Goal: Information Seeking & Learning: Check status

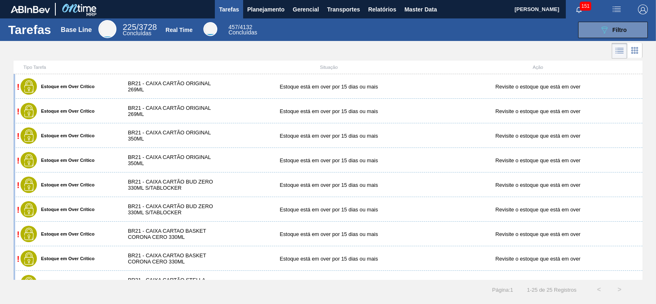
click at [582, 62] on div "Tipo Tarefa Situação Ação" at bounding box center [328, 68] width 629 height 14
click at [266, 7] on span "Planejamento" at bounding box center [265, 10] width 37 height 10
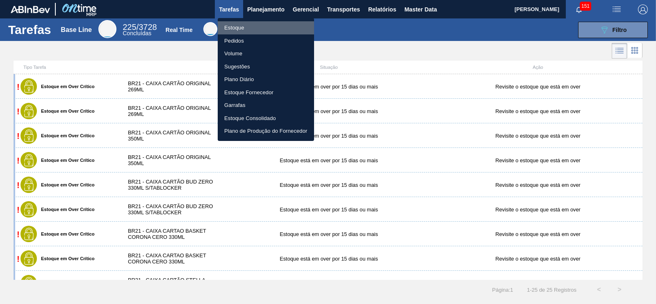
click at [232, 28] on li "Estoque" at bounding box center [266, 27] width 96 height 13
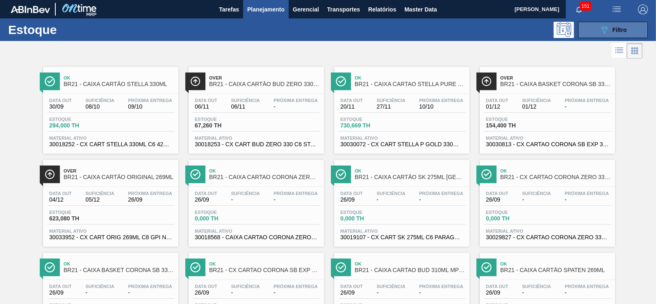
click at [616, 33] on div "089F7B8B-B2A5-4AFE-B5C0-19BA573D28AC Filtro" at bounding box center [612, 30] width 27 height 10
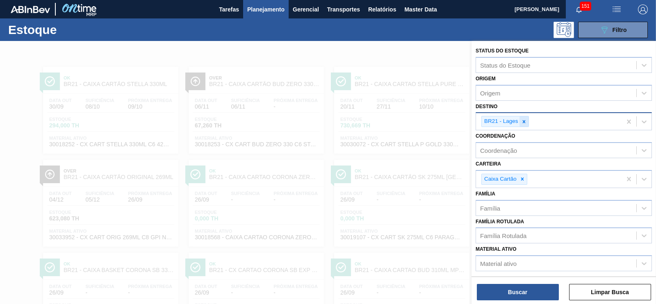
click at [525, 123] on icon at bounding box center [524, 122] width 6 height 6
type input "jundi"
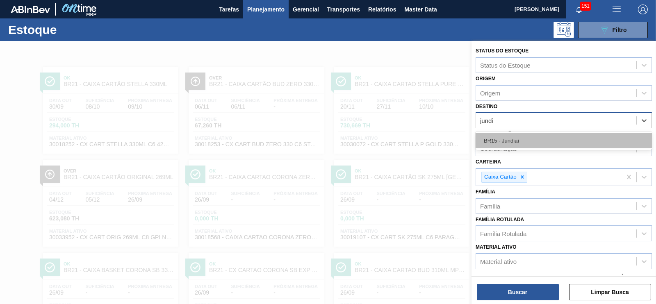
click at [511, 136] on div "BR15 - Jundiaí" at bounding box center [563, 140] width 176 height 15
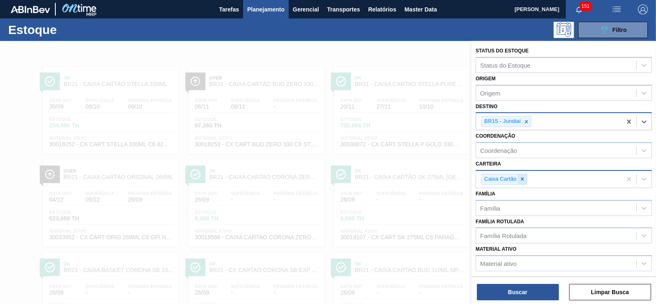
click at [525, 180] on div at bounding box center [522, 179] width 9 height 10
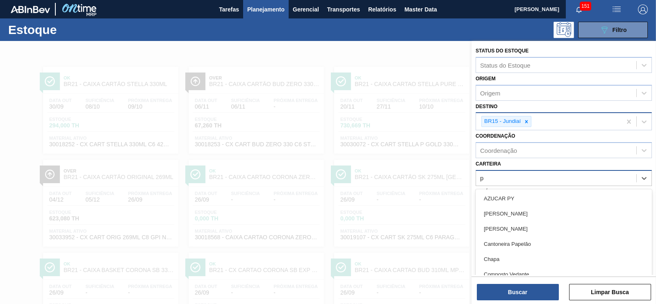
scroll to position [10, 0]
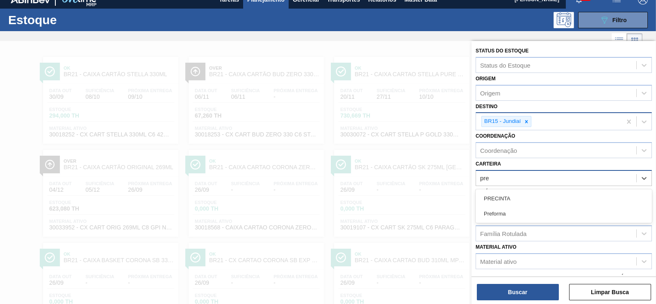
type input "pref"
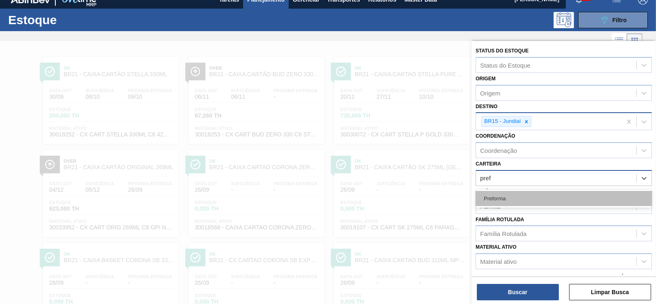
click at [498, 193] on div "Preforma" at bounding box center [563, 198] width 176 height 15
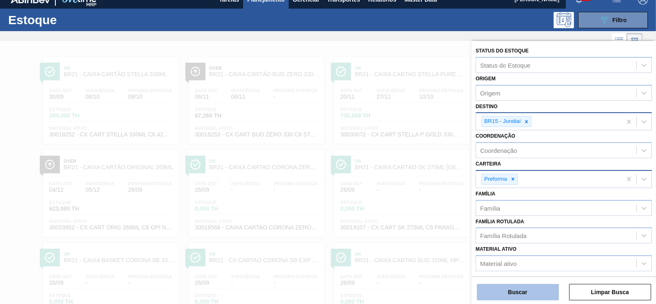
click at [522, 292] on button "Buscar" at bounding box center [518, 292] width 82 height 16
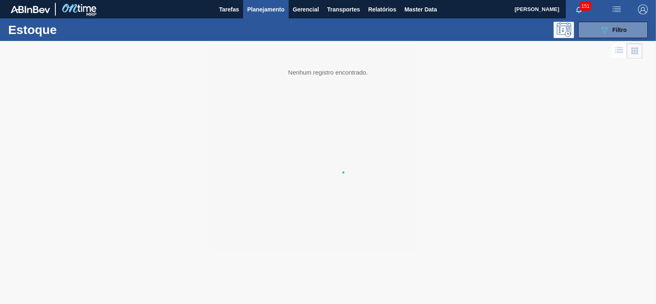
scroll to position [0, 0]
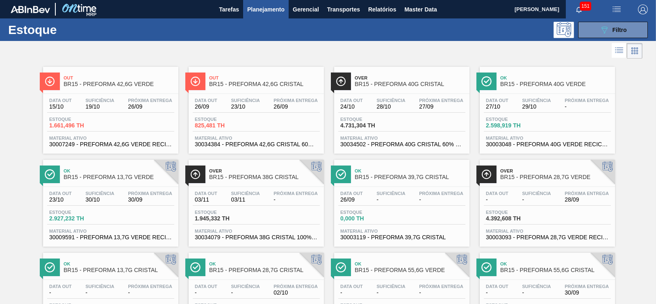
click at [247, 84] on span "BR15 - PREFORMA 42,6G CRISTAL" at bounding box center [264, 84] width 111 height 6
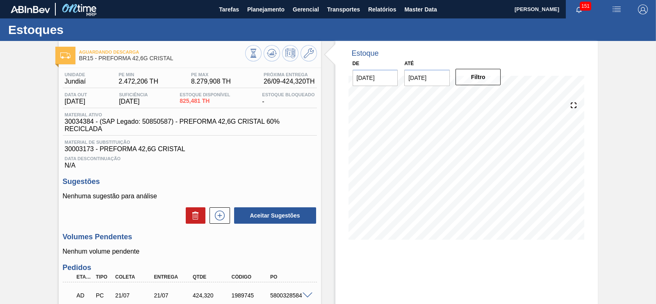
scroll to position [117, 0]
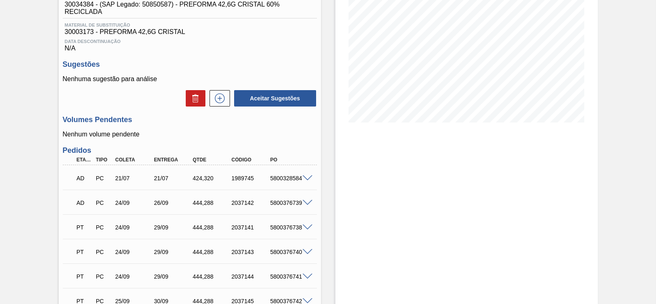
click at [307, 203] on span at bounding box center [307, 203] width 10 height 6
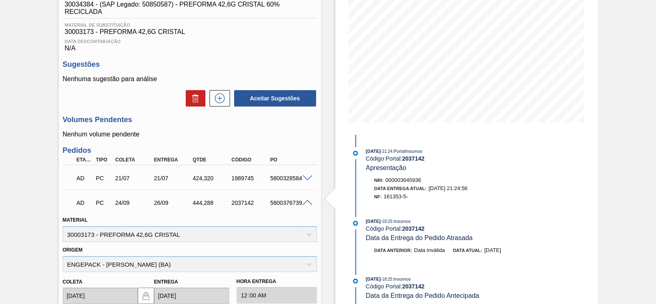
click at [302, 203] on span at bounding box center [307, 203] width 10 height 6
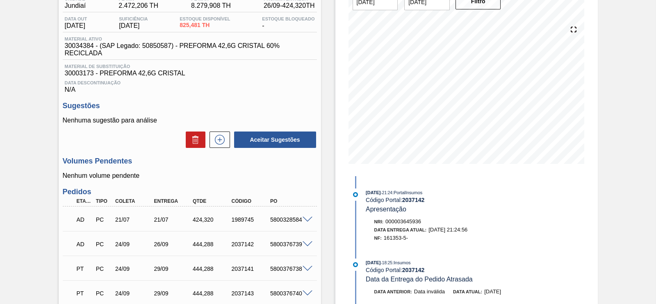
scroll to position [74, 0]
